Goal: Check status: Check status

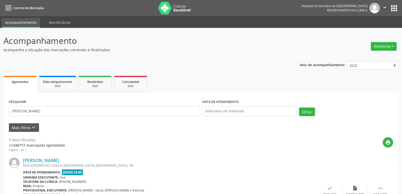
click at [171, 11] on img at bounding box center [174, 8] width 33 height 13
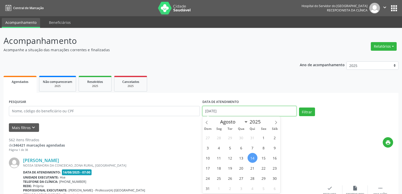
drag, startPoint x: 263, startPoint y: 111, endPoint x: 181, endPoint y: 109, distance: 82.4
click at [181, 109] on div "PESQUISAR DATA DE ATENDIMENTO [DATE] Filtrar" at bounding box center [201, 109] width 387 height 22
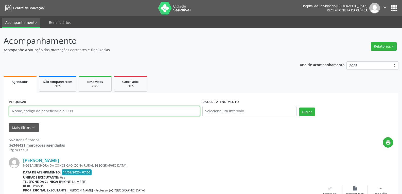
click at [179, 110] on input "text" at bounding box center [104, 111] width 191 height 10
click at [299, 107] on button "Filtrar" at bounding box center [307, 111] width 16 height 9
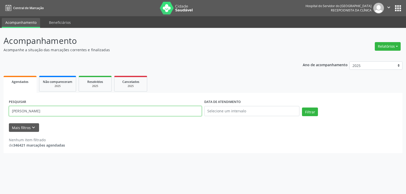
click at [18, 112] on input "[PERSON_NAME]" at bounding box center [105, 111] width 193 height 10
click at [302, 107] on button "Filtrar" at bounding box center [310, 111] width 16 height 9
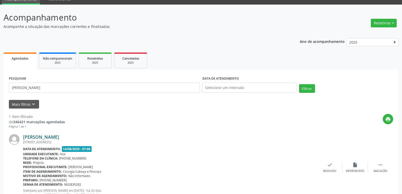
scroll to position [44, 0]
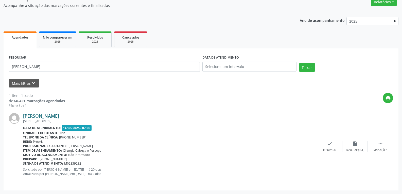
click at [38, 115] on link "Susana Vilela Soares" at bounding box center [41, 116] width 36 height 6
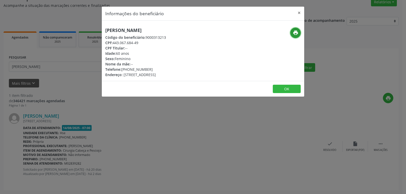
click at [297, 31] on icon "print" at bounding box center [296, 33] width 6 height 6
drag, startPoint x: 112, startPoint y: 42, endPoint x: 153, endPoint y: 41, distance: 40.6
click at [153, 41] on div "CPF: 443.067.684-49" at bounding box center [135, 42] width 61 height 5
copy div "443.067.684-49"
drag, startPoint x: 121, startPoint y: 69, endPoint x: 151, endPoint y: 67, distance: 29.8
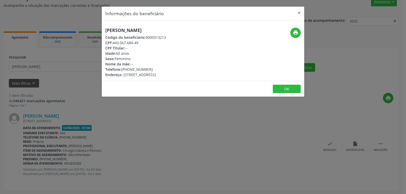
click at [151, 67] on div "Telefone: (82) 99675-6275" at bounding box center [135, 69] width 61 height 5
copy div "(82) 99675-6275"
click at [297, 11] on button "×" at bounding box center [299, 13] width 10 height 12
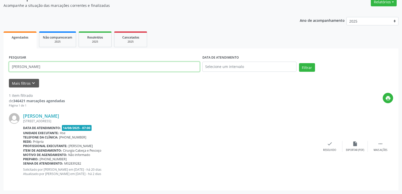
drag, startPoint x: 55, startPoint y: 68, endPoint x: 0, endPoint y: 66, distance: 55.1
click at [0, 66] on div "Acompanhamento Acompanhe a situação das marcações correntes e finalizadas Relat…" at bounding box center [201, 89] width 402 height 210
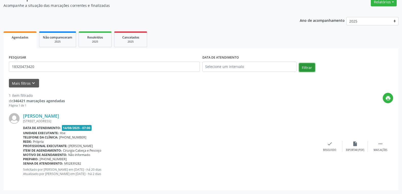
click at [309, 65] on button "Filtrar" at bounding box center [307, 67] width 16 height 9
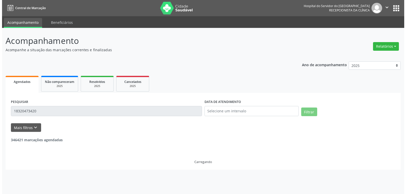
scroll to position [0, 0]
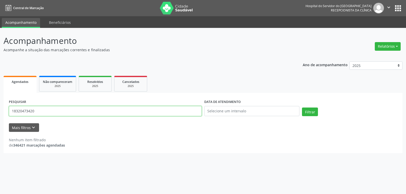
drag, startPoint x: 46, startPoint y: 111, endPoint x: 0, endPoint y: 110, distance: 46.4
click at [0, 110] on div "Acompanhamento Acompanhe a situação das marcações correntes e finalizadas Relat…" at bounding box center [203, 111] width 406 height 166
type input "18320473420"
click at [302, 107] on button "Filtrar" at bounding box center [310, 111] width 16 height 9
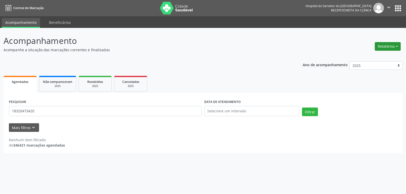
click at [384, 45] on button "Relatórios" at bounding box center [387, 46] width 26 height 9
click at [363, 58] on link "Agendamentos" at bounding box center [373, 57] width 55 height 7
select select "7"
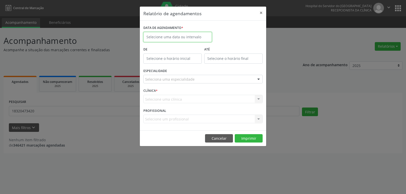
click at [177, 36] on input "text" at bounding box center [177, 37] width 68 height 10
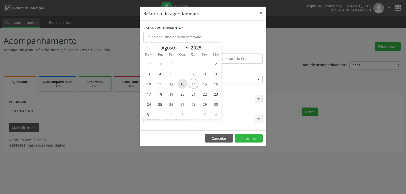
click at [182, 85] on span "13" at bounding box center [182, 84] width 10 height 10
type input "13/08/2025"
click at [182, 85] on span "13" at bounding box center [182, 84] width 10 height 10
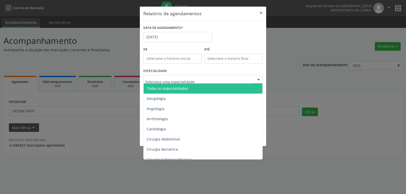
click at [200, 77] on div at bounding box center [202, 79] width 119 height 9
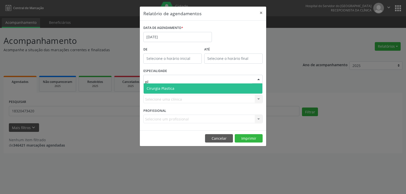
type input "pla"
click at [193, 86] on span "Cirurgia Plastica" at bounding box center [202, 88] width 119 height 10
click at [193, 86] on div "ESPECIALIDADE Cirurgia Plastica Nenhum resultado encontrado para: " pla " Não h…" at bounding box center [203, 77] width 122 height 20
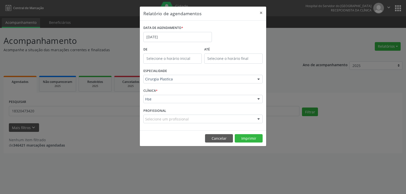
click at [258, 99] on div at bounding box center [259, 99] width 8 height 9
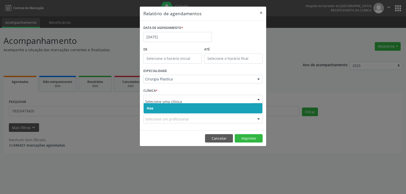
click at [179, 110] on span "Hse" at bounding box center [202, 108] width 119 height 10
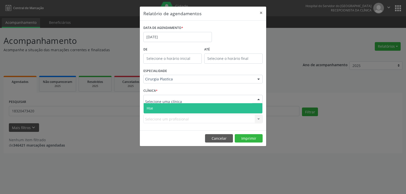
click at [258, 98] on div at bounding box center [259, 99] width 8 height 9
click at [151, 106] on span "Hse" at bounding box center [150, 108] width 6 height 5
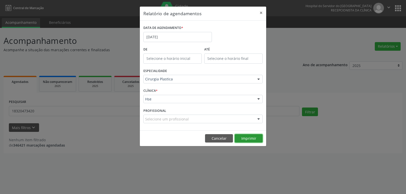
click at [253, 138] on button "Imprimir" at bounding box center [249, 138] width 28 height 9
click at [261, 13] on button "×" at bounding box center [261, 13] width 10 height 12
